Goal: Information Seeking & Learning: Learn about a topic

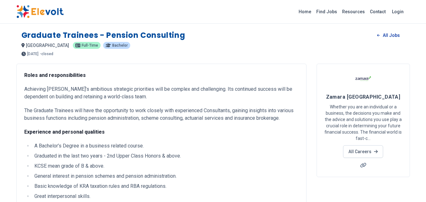
click at [390, 36] on link "All Jobs" at bounding box center [388, 35] width 32 height 9
click at [386, 36] on link "All Jobs" at bounding box center [388, 35] width 32 height 9
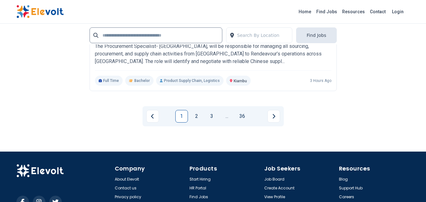
scroll to position [1476, 0]
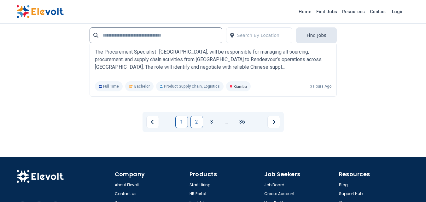
click at [195, 123] on link "2" at bounding box center [196, 122] width 13 height 13
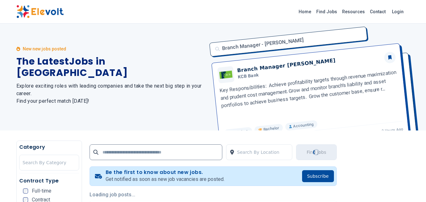
scroll to position [0, 0]
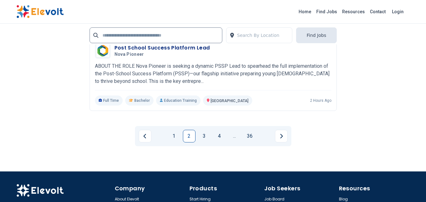
scroll to position [1440, 0]
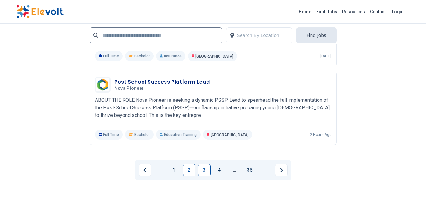
click at [204, 164] on link "3" at bounding box center [204, 170] width 13 height 13
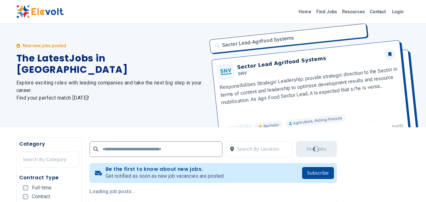
scroll to position [0, 0]
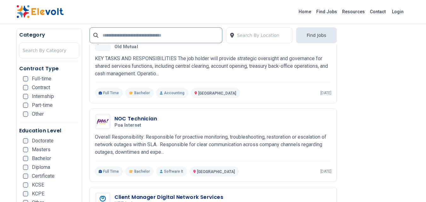
scroll to position [743, 0]
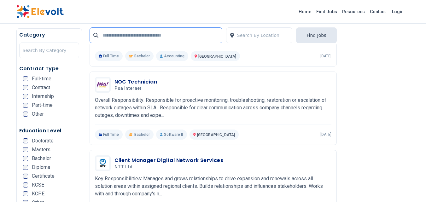
click at [164, 34] on input "text" at bounding box center [155, 35] width 133 height 16
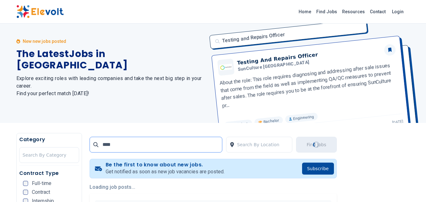
scroll to position [0, 0]
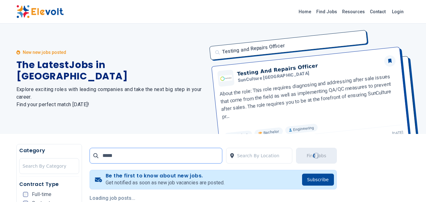
type input "*****"
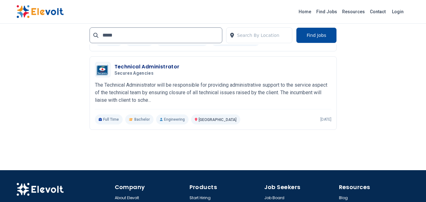
scroll to position [929, 0]
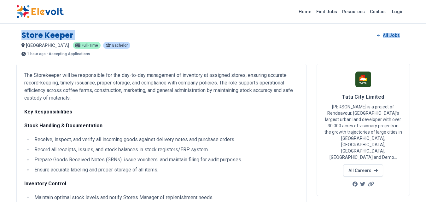
drag, startPoint x: 425, startPoint y: 21, endPoint x: 426, endPoint y: 25, distance: 3.6
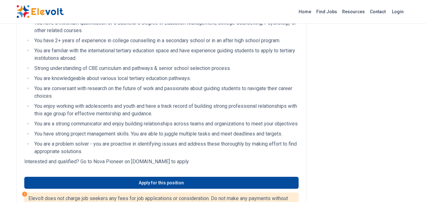
scroll to position [825, 0]
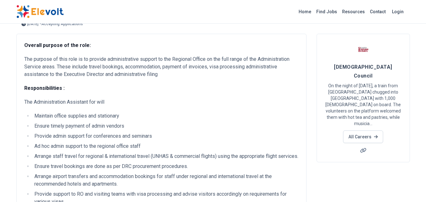
scroll to position [32, 0]
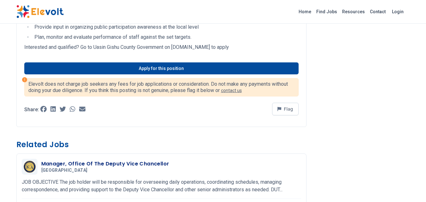
scroll to position [221, 0]
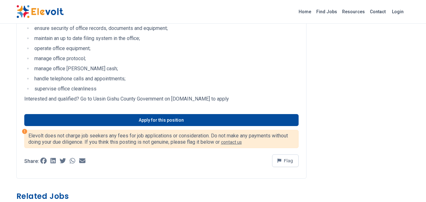
scroll to position [217, 0]
